Goal: Task Accomplishment & Management: Use online tool/utility

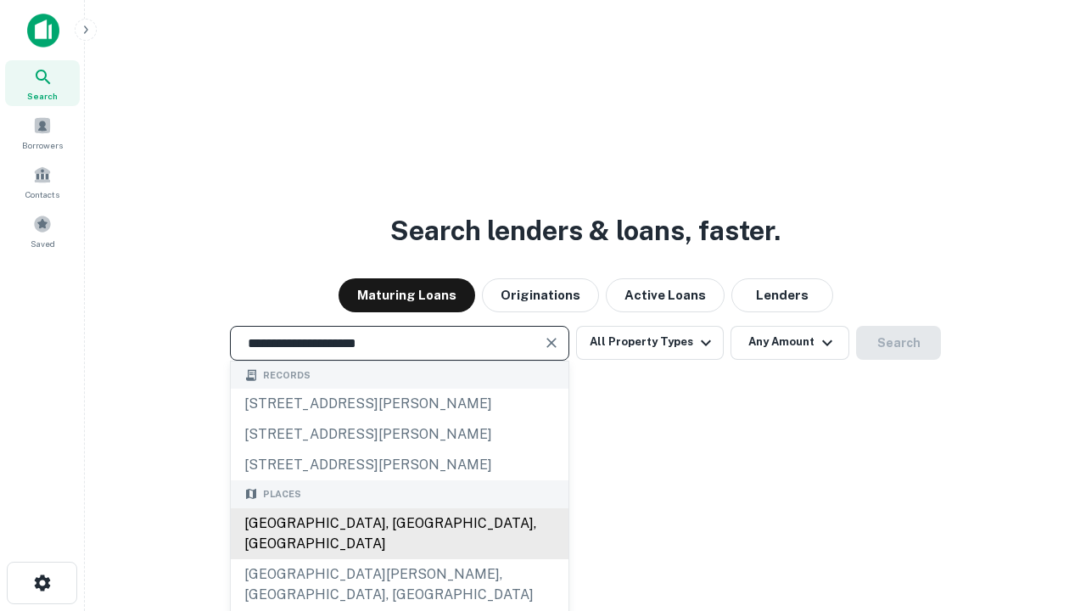
click at [399, 559] on div "[GEOGRAPHIC_DATA], [GEOGRAPHIC_DATA], [GEOGRAPHIC_DATA]" at bounding box center [400, 533] width 338 height 51
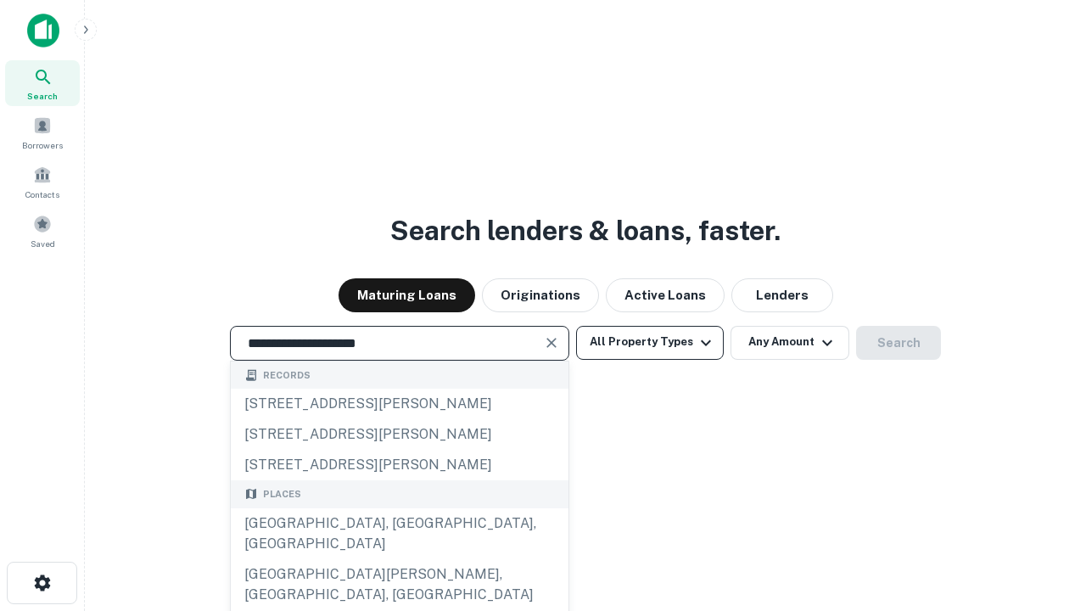
type input "**********"
click at [650, 342] on button "All Property Types" at bounding box center [650, 343] width 148 height 34
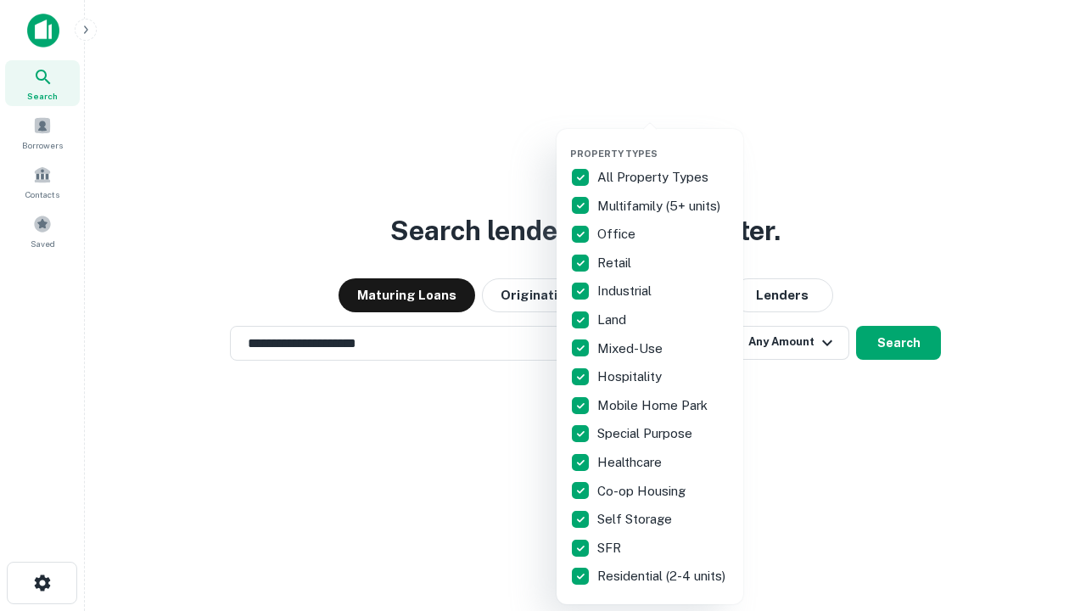
click at [663, 143] on button "button" at bounding box center [663, 143] width 187 height 1
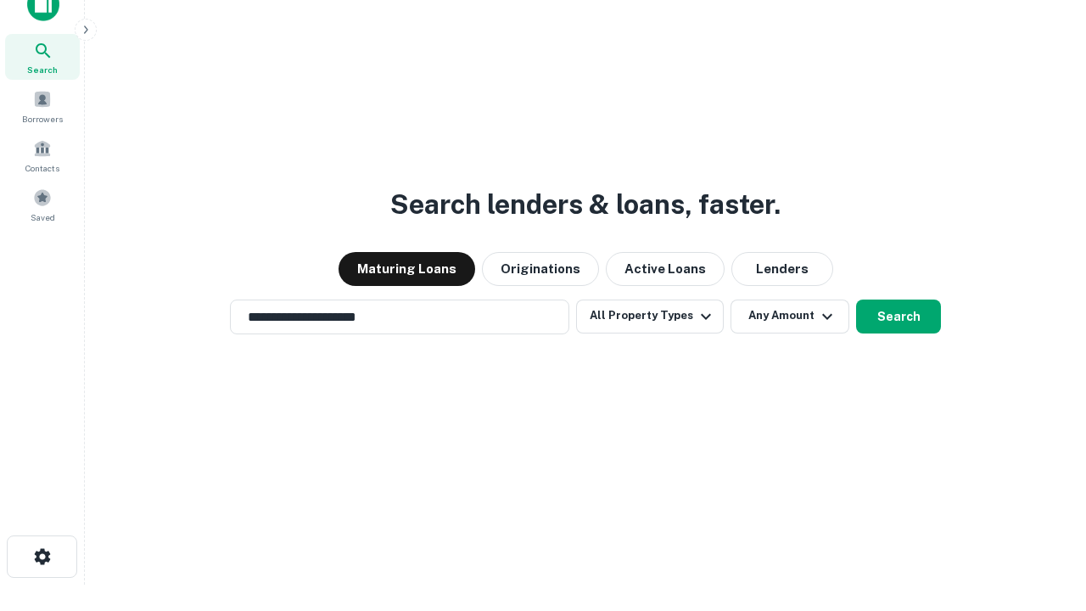
scroll to position [10, 204]
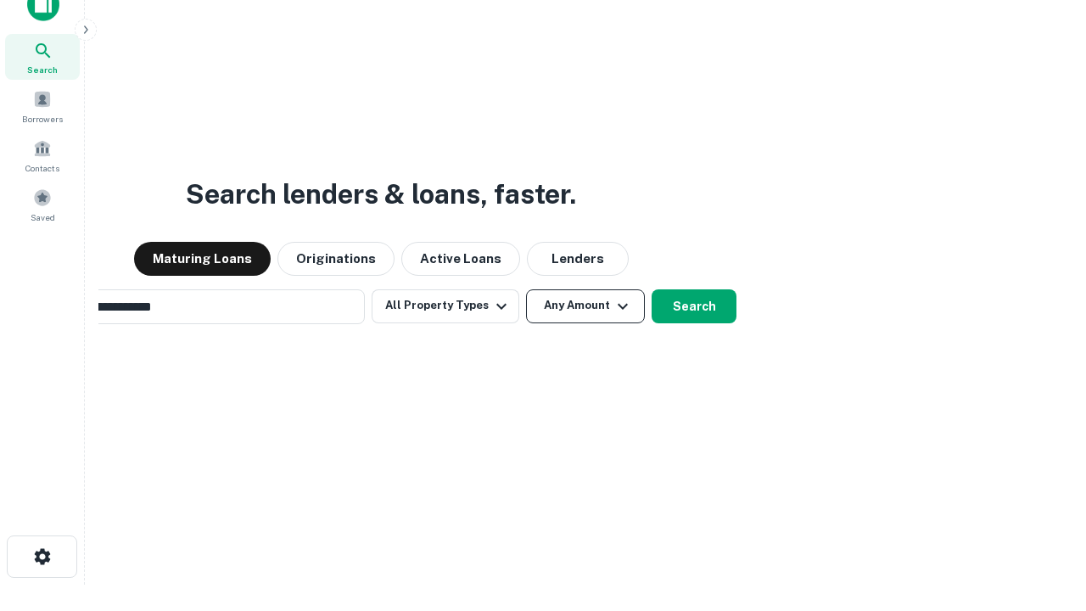
click at [526, 289] on button "Any Amount" at bounding box center [585, 306] width 119 height 34
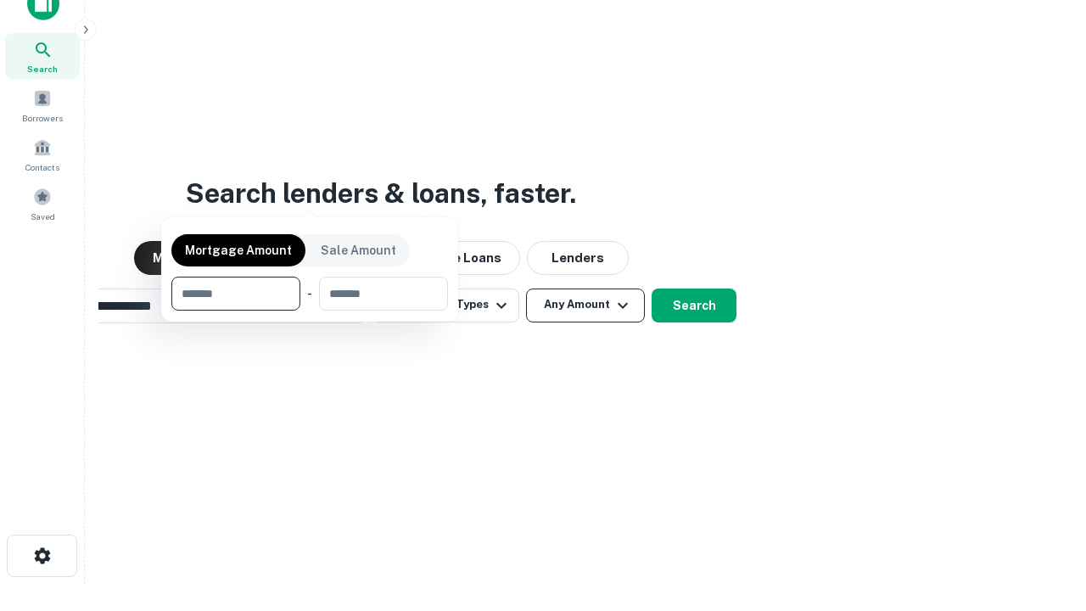
scroll to position [122, 480]
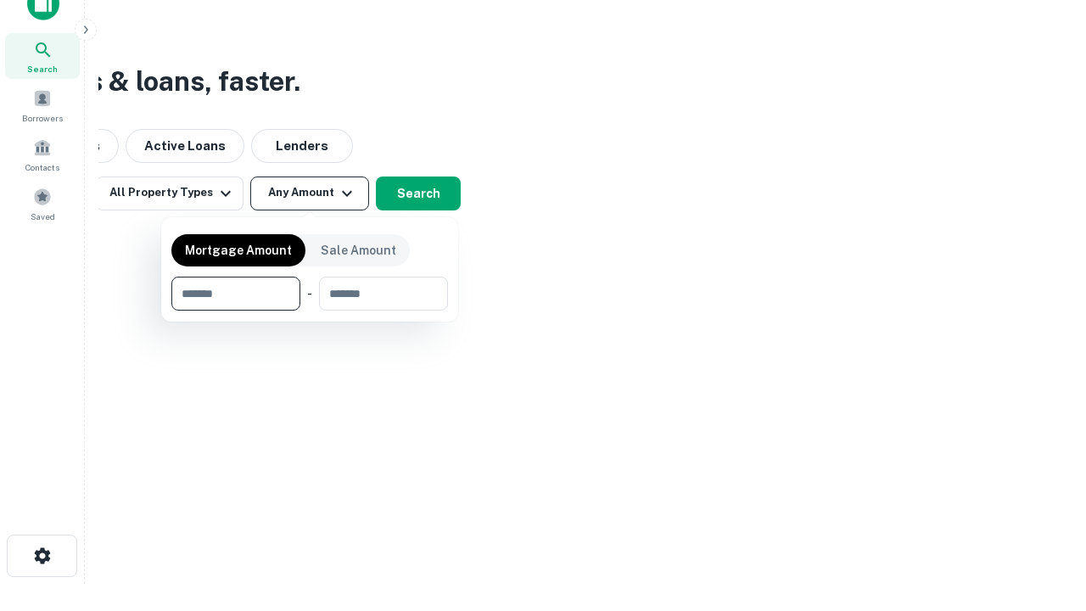
type input "*******"
click at [310, 310] on button "button" at bounding box center [309, 310] width 277 height 1
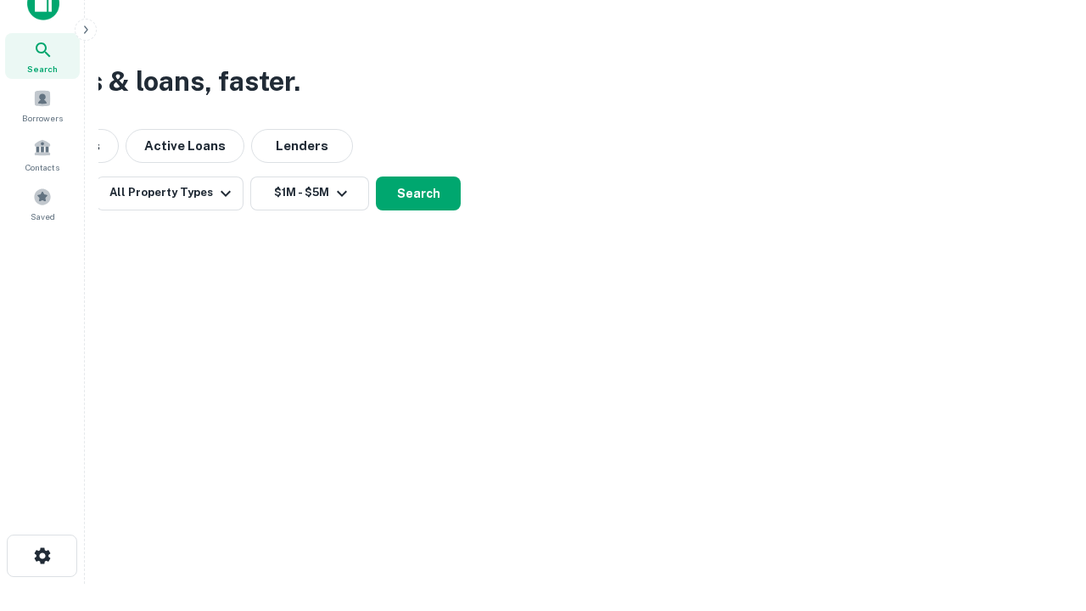
scroll to position [10, 313]
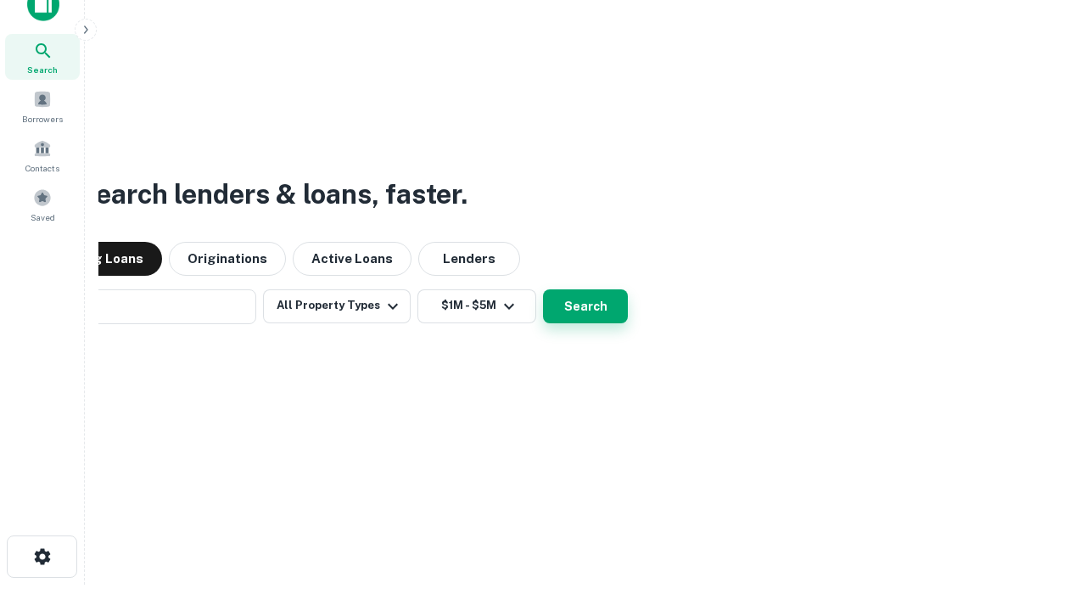
click at [543, 289] on button "Search" at bounding box center [585, 306] width 85 height 34
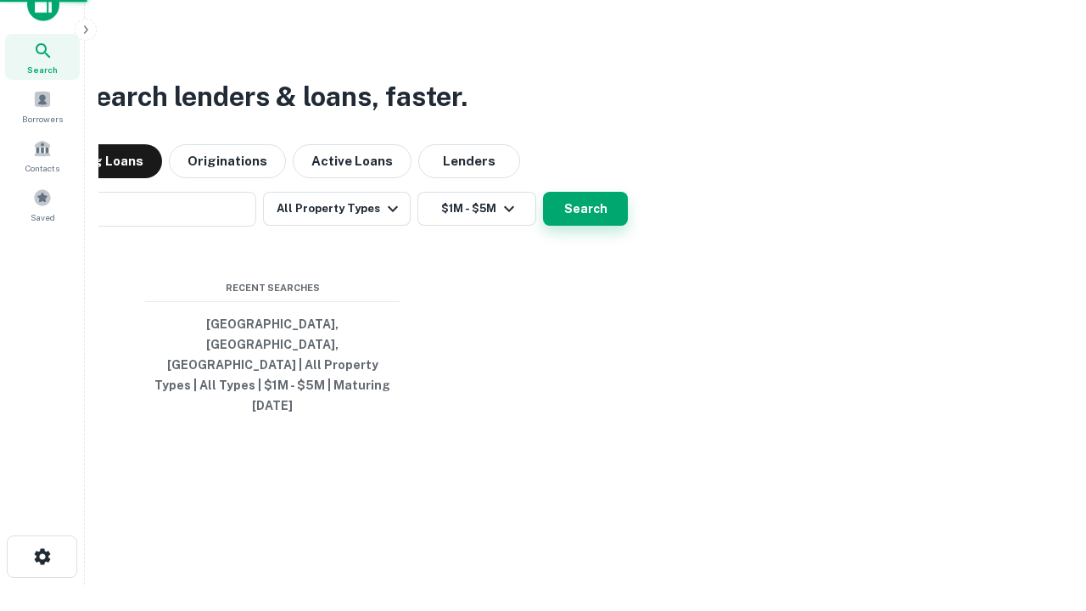
scroll to position [45, 480]
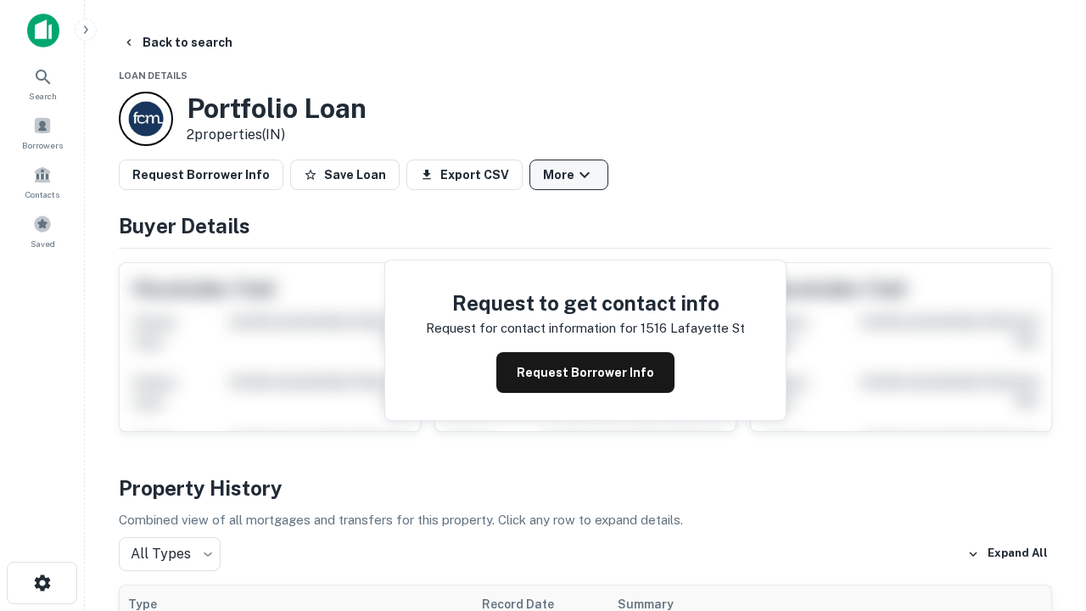
click at [568, 175] on button "More" at bounding box center [568, 174] width 79 height 31
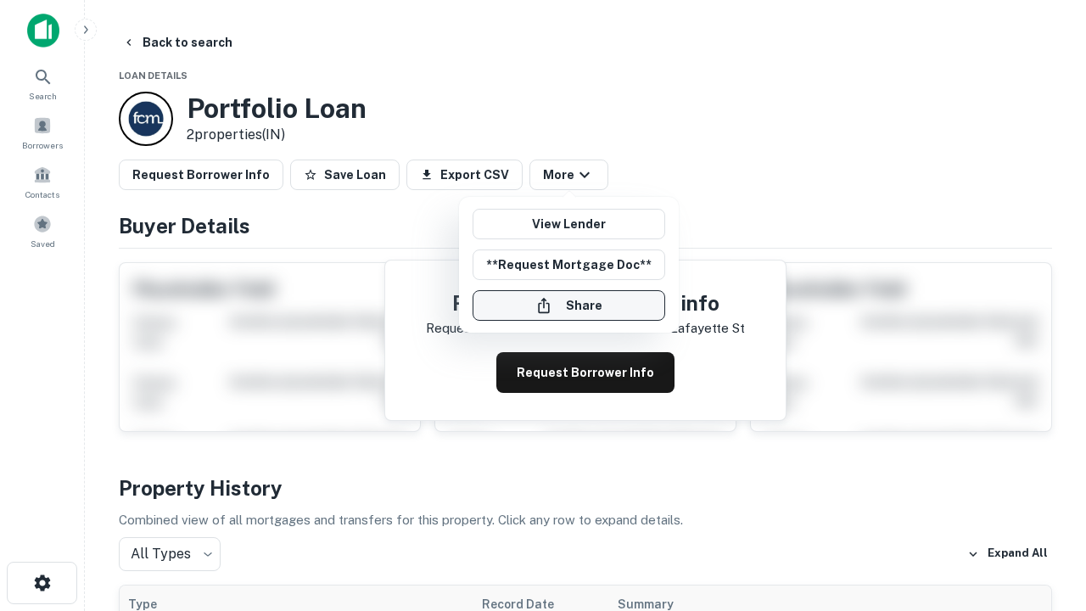
click at [568, 305] on button "Share" at bounding box center [568, 305] width 193 height 31
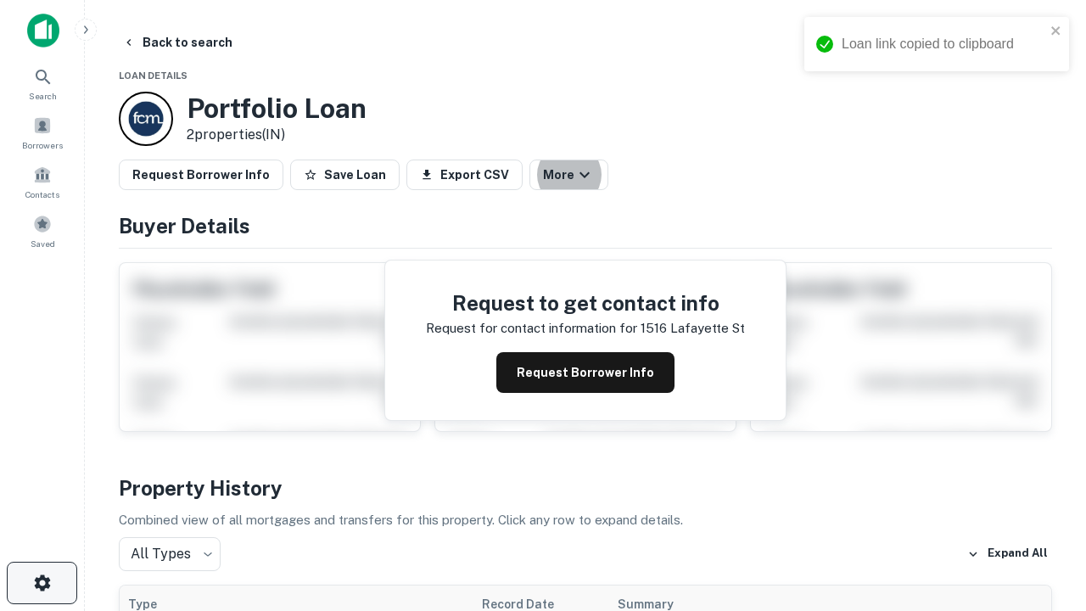
click at [42, 583] on icon "button" at bounding box center [42, 583] width 20 height 20
